Goal: Task Accomplishment & Management: Manage account settings

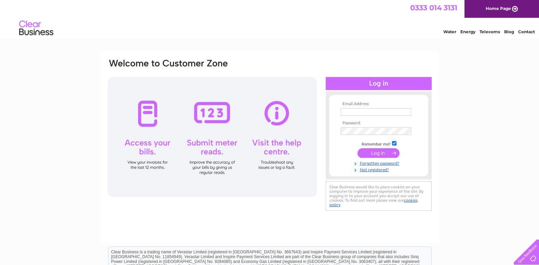
type input "info@selfcateringshetland.com"
click at [379, 153] on input "submit" at bounding box center [379, 153] width 42 height 10
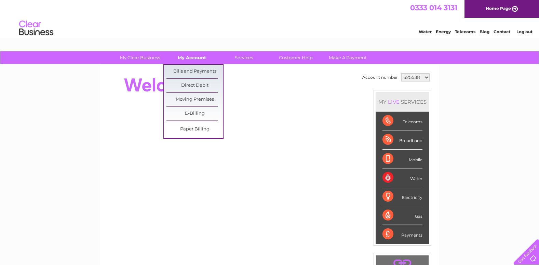
click at [200, 58] on link "My Account" at bounding box center [192, 57] width 56 height 13
click at [197, 70] on link "Bills and Payments" at bounding box center [194, 72] width 56 height 14
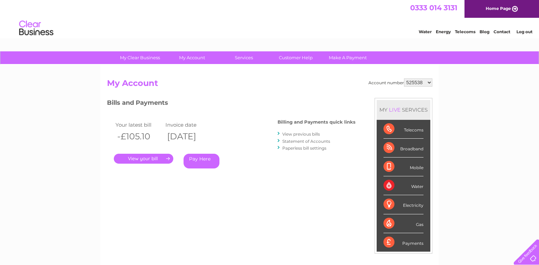
click at [419, 82] on select "525538 528178 926203 1110410" at bounding box center [418, 82] width 28 height 8
select select "926203"
click at [405, 78] on select "525538 528178 926203 1110410" at bounding box center [418, 82] width 28 height 8
click at [142, 159] on link "." at bounding box center [143, 158] width 59 height 10
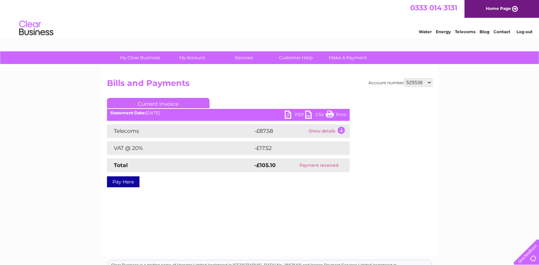
click at [291, 112] on link "PDF" at bounding box center [295, 115] width 21 height 10
click at [412, 83] on select "525538 528178 926203 1110410" at bounding box center [418, 82] width 28 height 8
select select "926203"
click at [405, 78] on select "525538 528178 926203 1110410" at bounding box center [418, 82] width 28 height 8
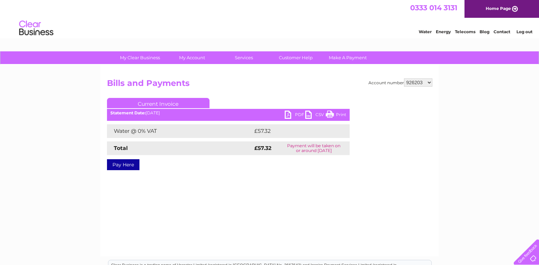
click at [290, 115] on link "PDF" at bounding box center [295, 115] width 21 height 10
click at [524, 30] on link "Log out" at bounding box center [525, 31] width 16 height 5
